Goal: Task Accomplishment & Management: Manage account settings

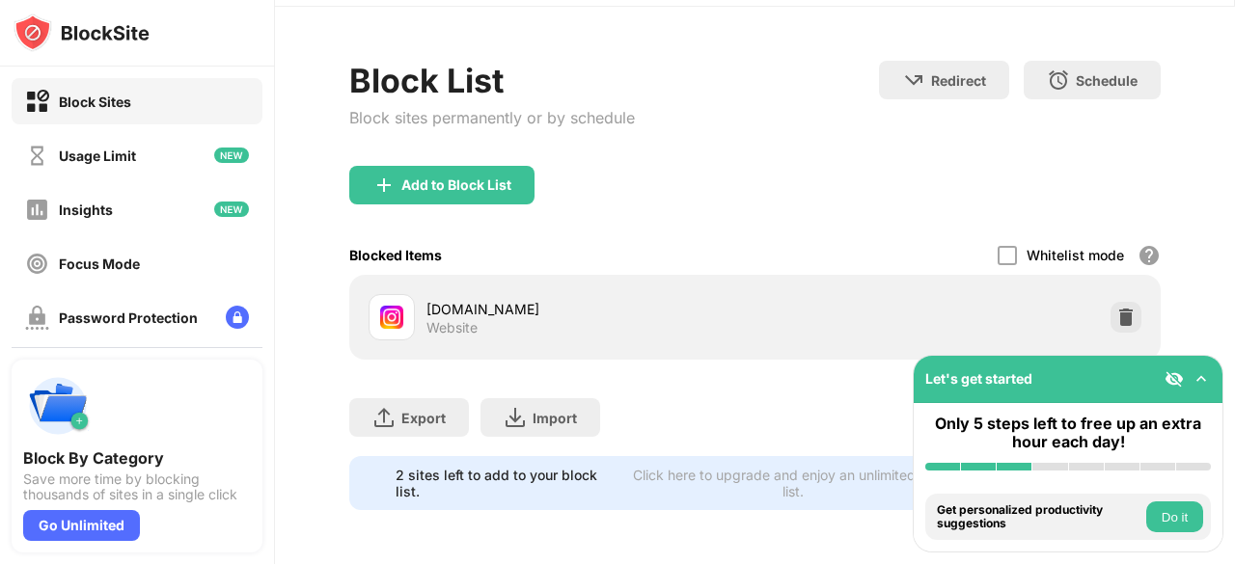
scroll to position [73, 0]
click at [1116, 308] on img at bounding box center [1125, 317] width 19 height 19
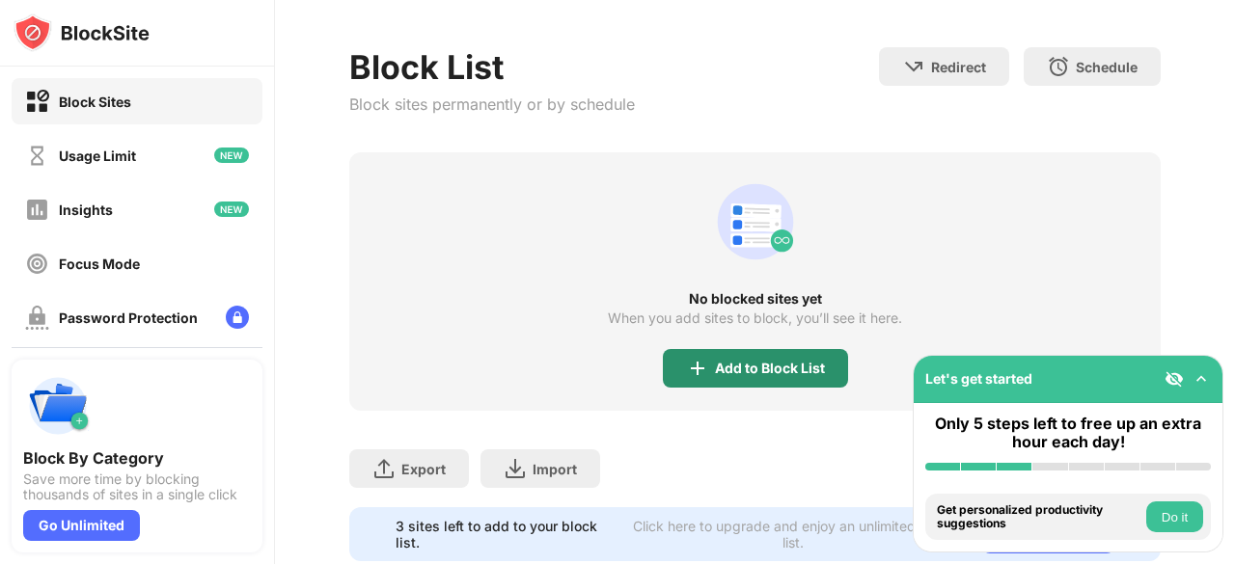
click at [723, 367] on div "Add to Block List" at bounding box center [770, 368] width 110 height 15
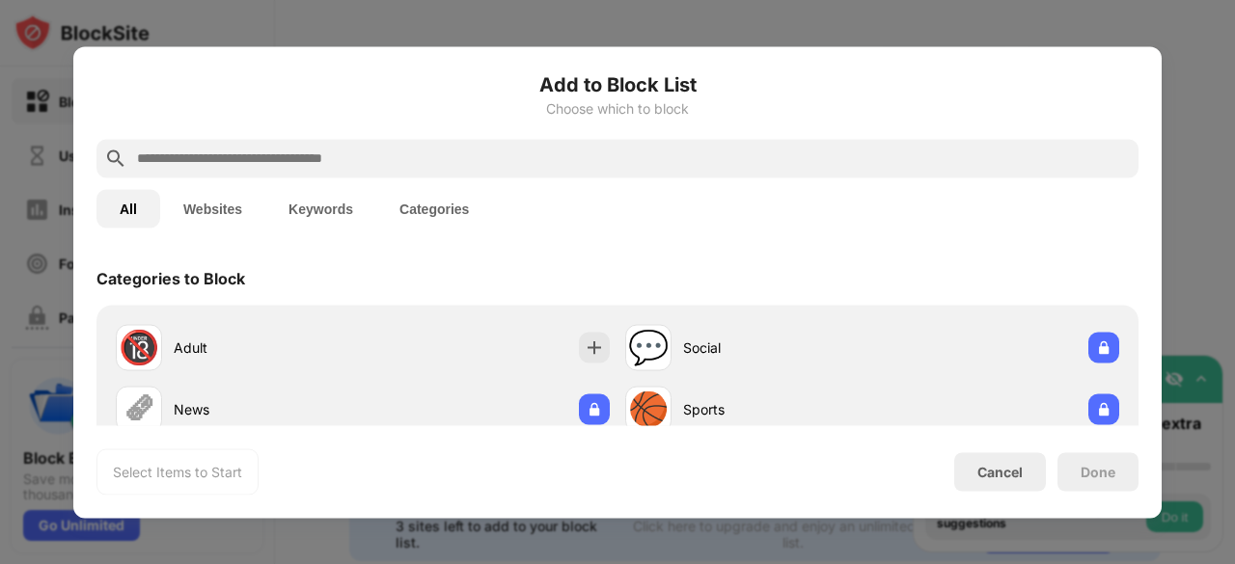
click at [207, 196] on button "Websites" at bounding box center [212, 208] width 105 height 39
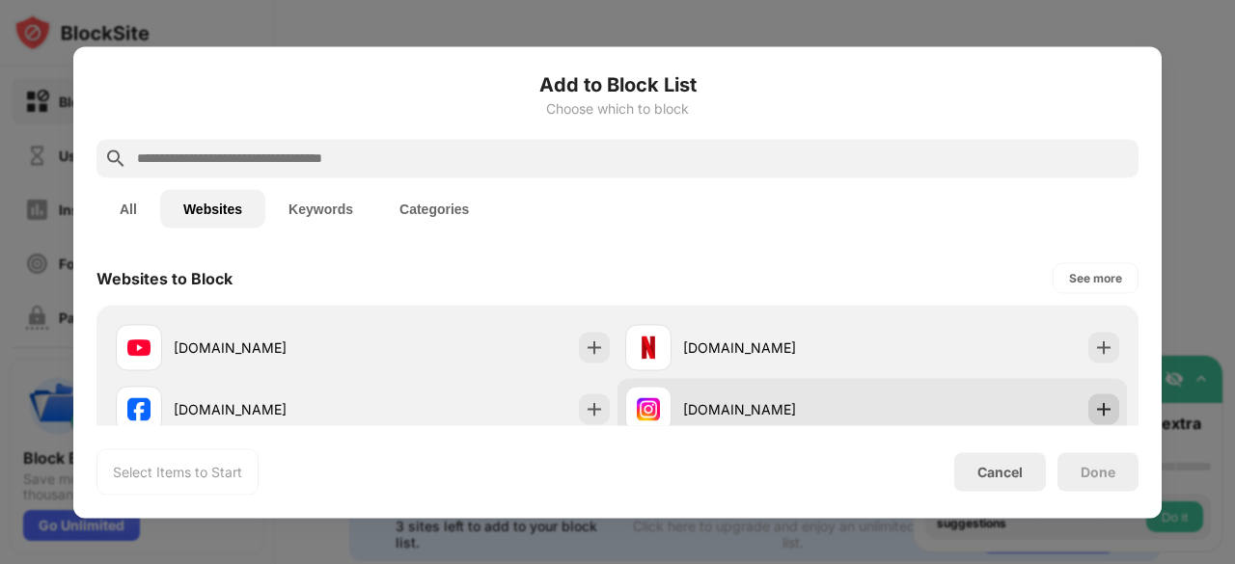
click at [1094, 399] on img at bounding box center [1103, 408] width 19 height 19
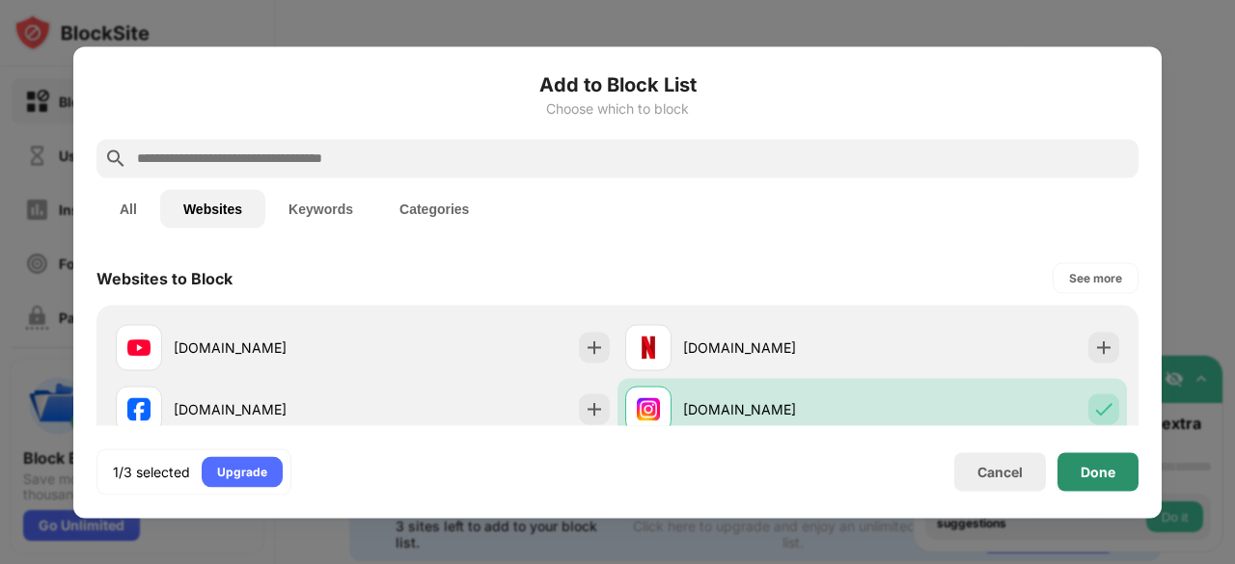
click at [1111, 476] on div "Done" at bounding box center [1097, 471] width 35 height 15
